Goal: Obtain resource: Download file/media

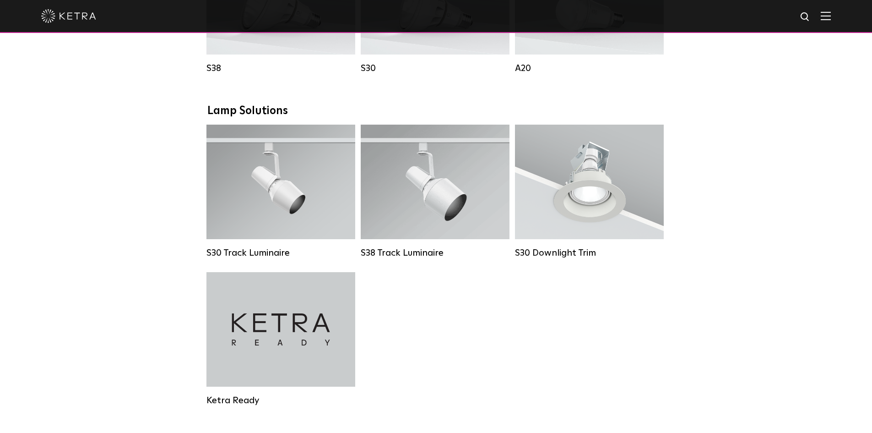
scroll to position [824, 0]
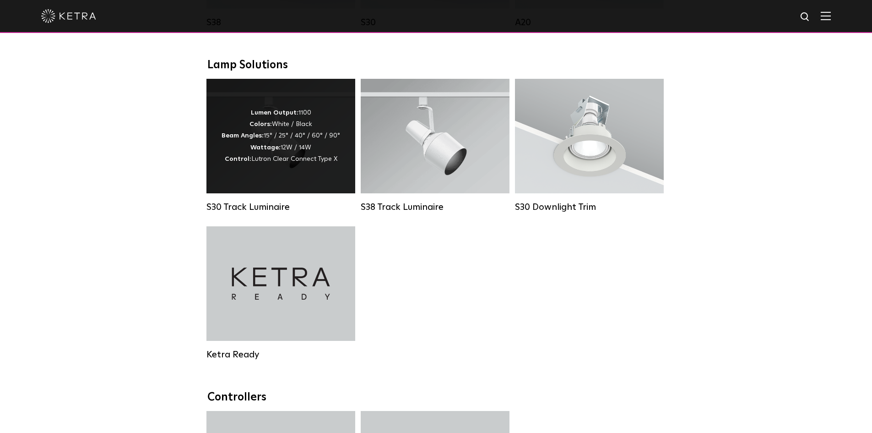
click at [287, 147] on div "Lumen Output: 1100 Colors: White / Black Beam Angles: 15° / 25° / 40° / 60° / 9…" at bounding box center [281, 136] width 119 height 58
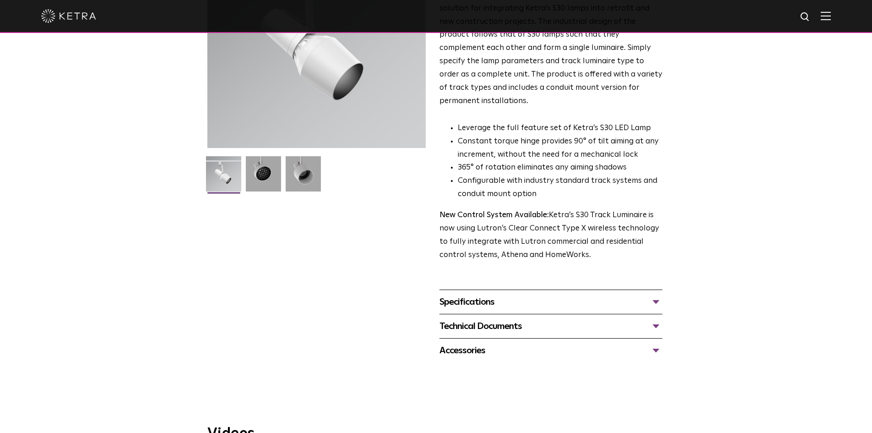
scroll to position [183, 0]
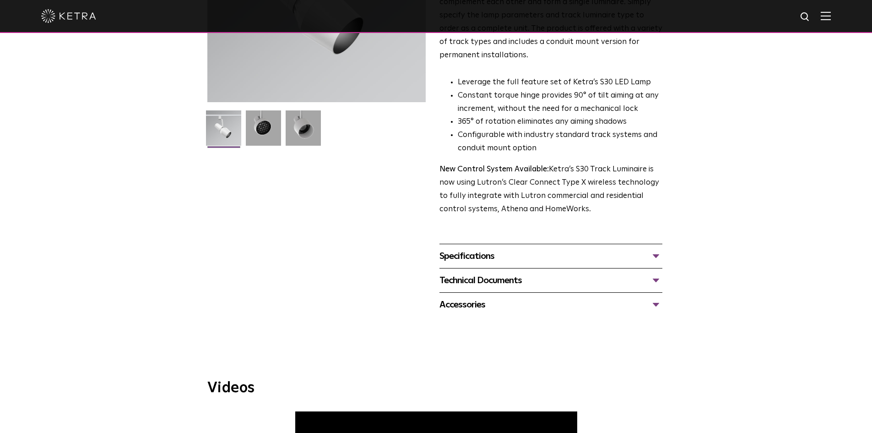
click at [652, 249] on div "Specifications" at bounding box center [550, 256] width 223 height 15
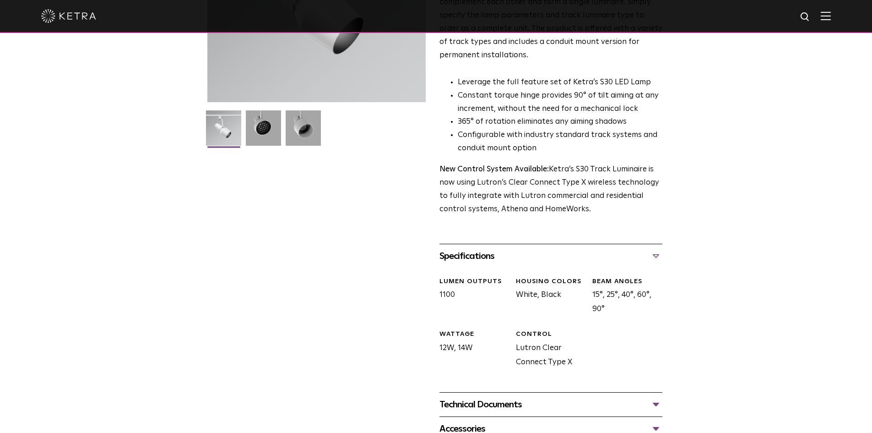
scroll to position [275, 0]
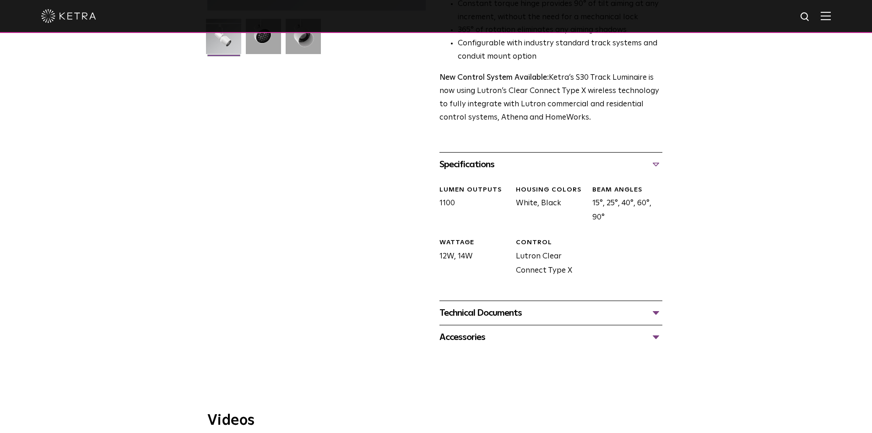
click at [655, 305] on div "Technical Documents" at bounding box center [550, 312] width 223 height 15
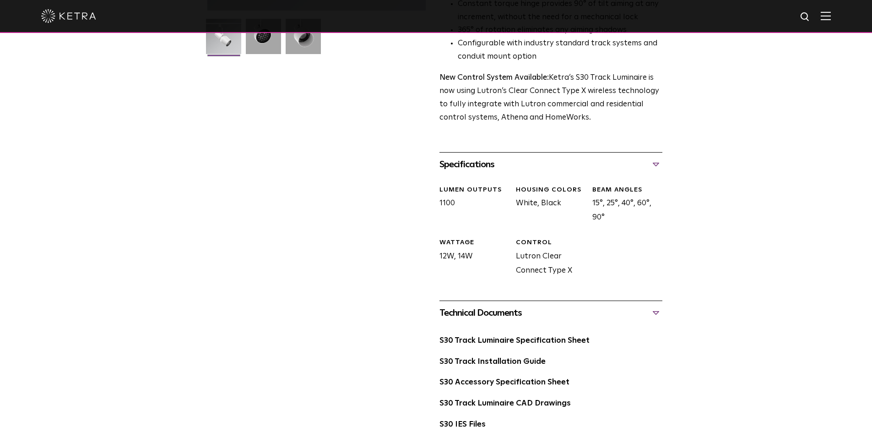
scroll to position [366, 0]
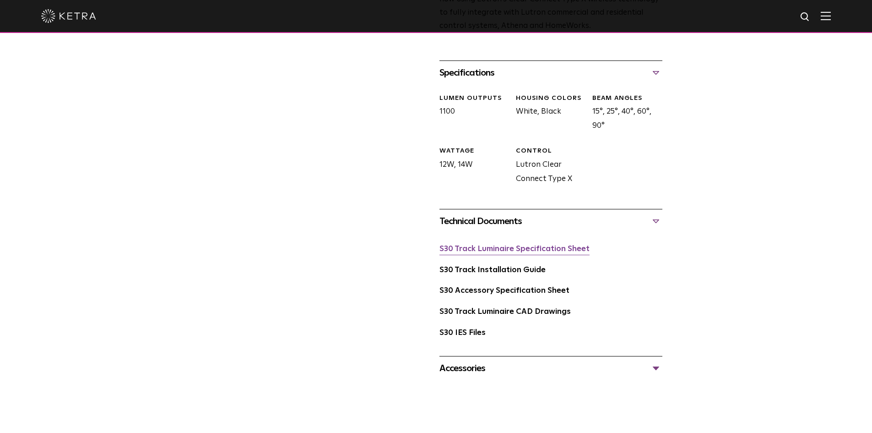
click at [532, 245] on link "S30 Track Luminaire Specification Sheet" at bounding box center [514, 249] width 150 height 8
click at [530, 242] on div "S30 Track Luminaire Specification Sheet" at bounding box center [550, 252] width 223 height 21
click at [532, 245] on link "S30 Track Luminaire Specification Sheet" at bounding box center [514, 249] width 150 height 8
